Goal: Information Seeking & Learning: Learn about a topic

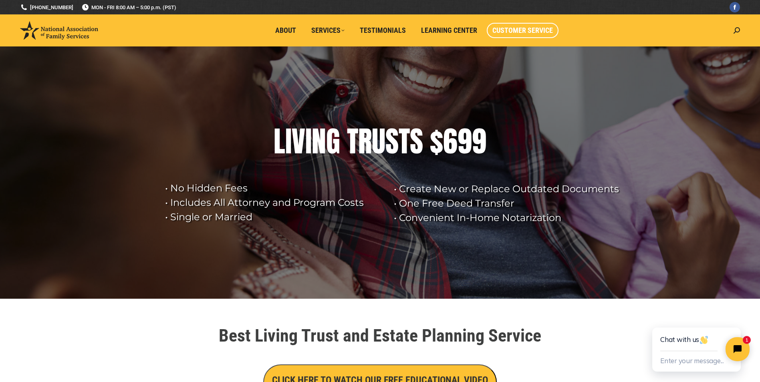
click at [532, 32] on span "Customer Service" at bounding box center [522, 30] width 61 height 9
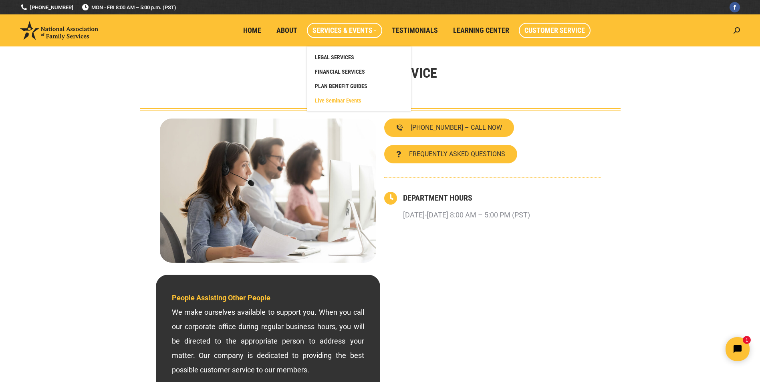
click at [349, 101] on span "Live Seminar Events" at bounding box center [338, 100] width 46 height 7
